Goal: Information Seeking & Learning: Learn about a topic

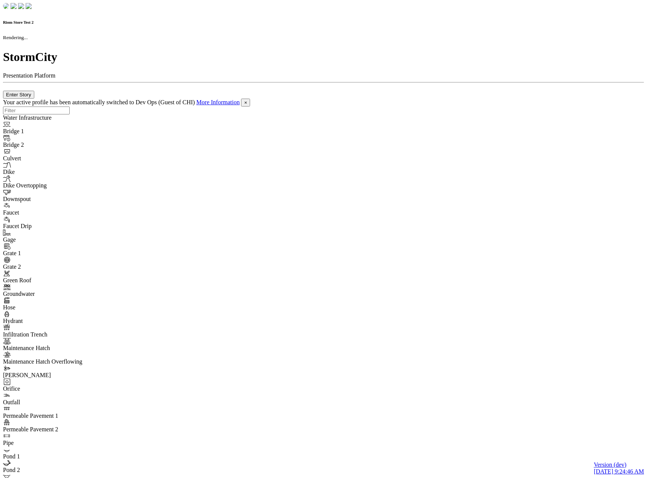
checkbox input "true"
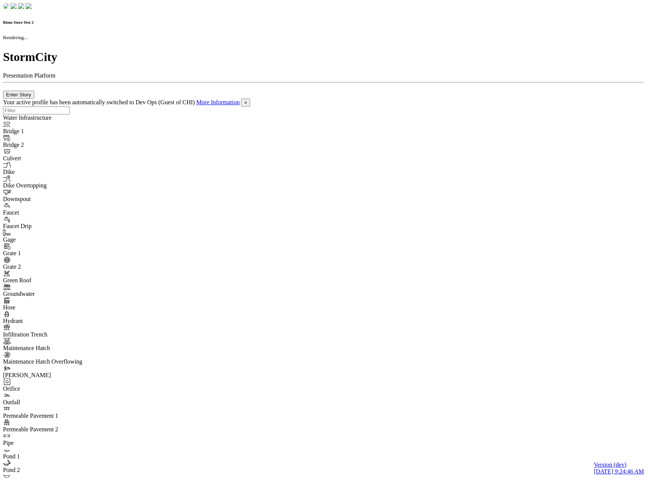
checkbox input "true"
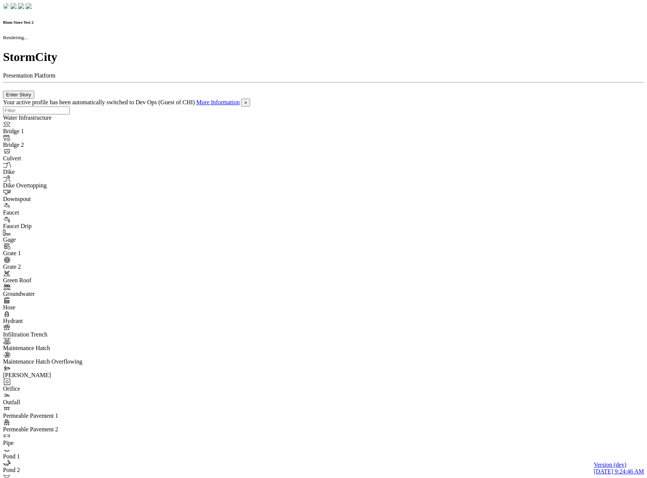
checkbox input "false"
checkbox input "true"
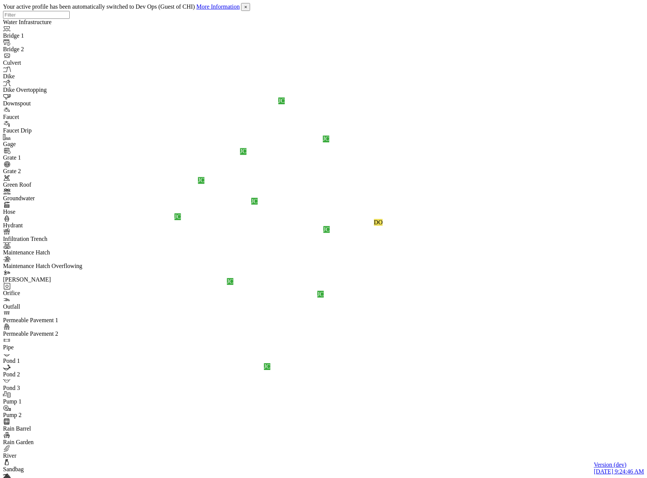
click at [247, 9] on span "×" at bounding box center [245, 7] width 3 height 6
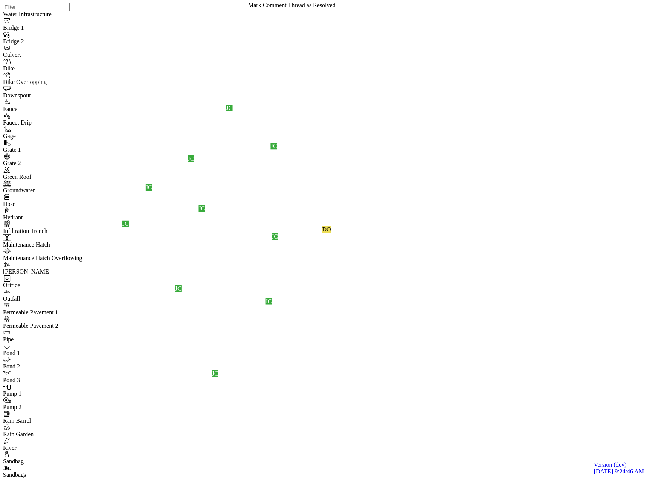
drag, startPoint x: 286, startPoint y: 30, endPoint x: 274, endPoint y: 36, distance: 13.1
